Goal: Navigation & Orientation: Find specific page/section

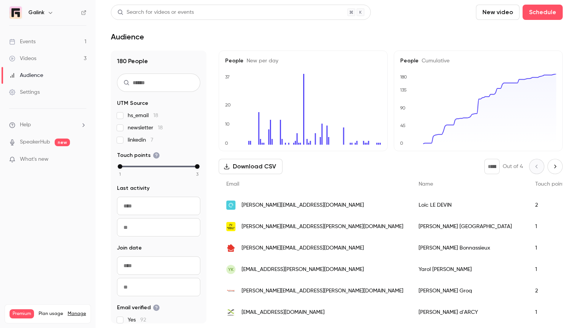
click at [51, 43] on link "Events 1" at bounding box center [48, 41] width 96 height 17
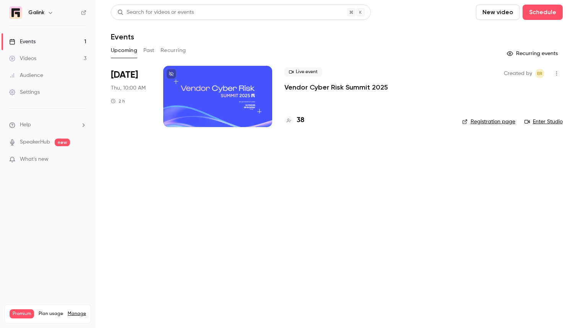
click at [68, 53] on link "Videos 3" at bounding box center [48, 58] width 96 height 17
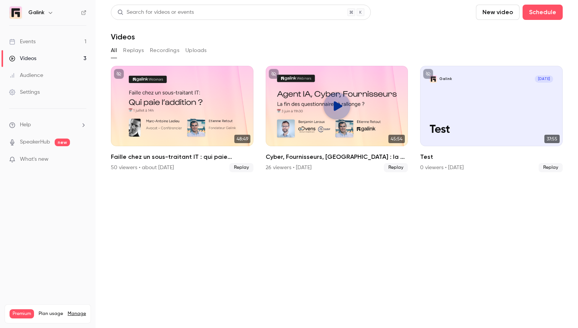
click at [66, 43] on link "Events 1" at bounding box center [48, 41] width 96 height 17
